Goal: Find specific page/section: Find specific page/section

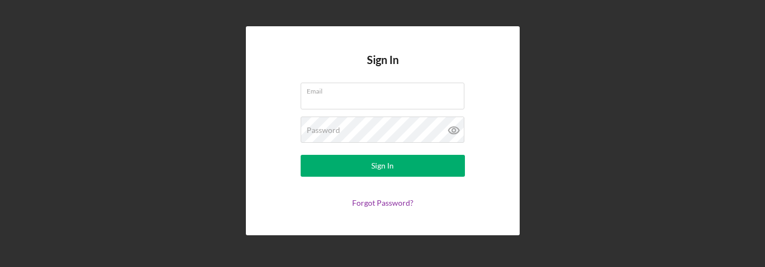
type input "[PERSON_NAME][EMAIL_ADDRESS][DOMAIN_NAME]"
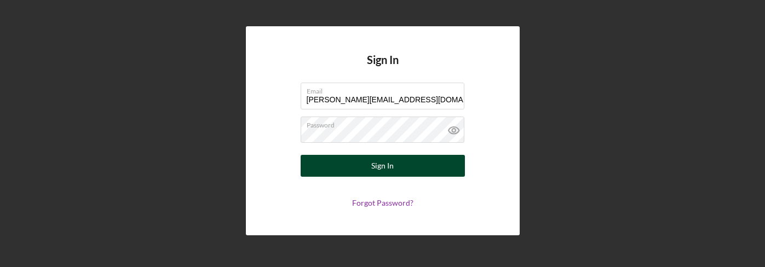
click at [408, 172] on button "Sign In" at bounding box center [383, 166] width 164 height 22
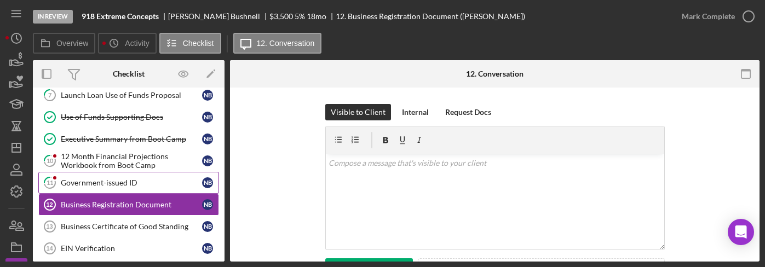
scroll to position [72, 0]
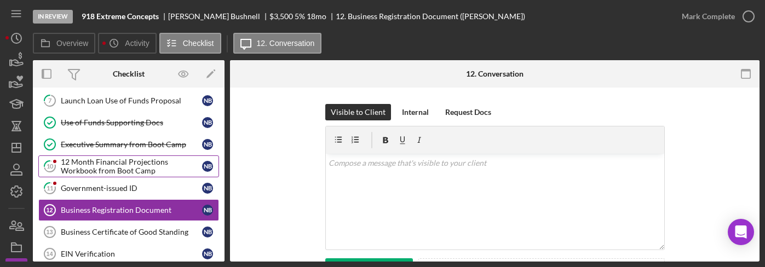
click at [104, 164] on div "12 Month Financial Projections Workbook from Boot Camp" at bounding box center [131, 167] width 141 height 18
